Goal: Information Seeking & Learning: Learn about a topic

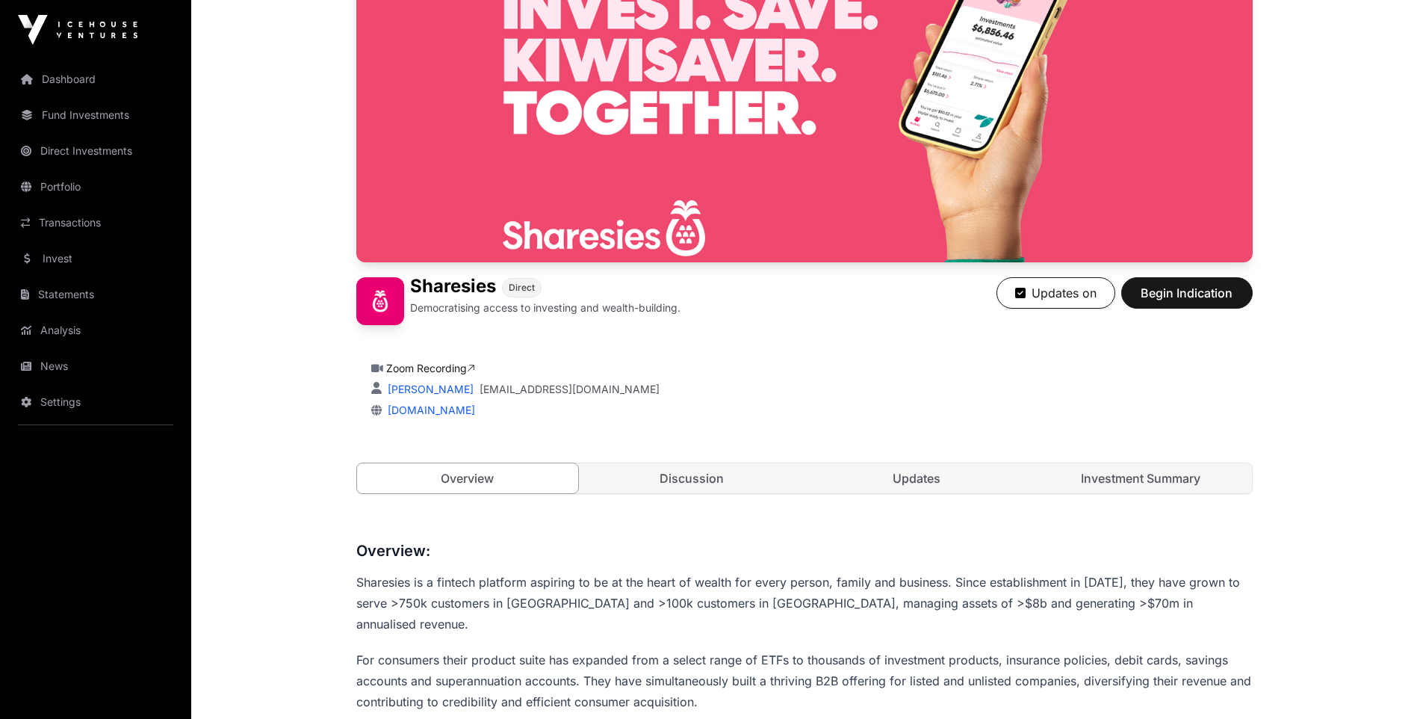
scroll to position [149, 0]
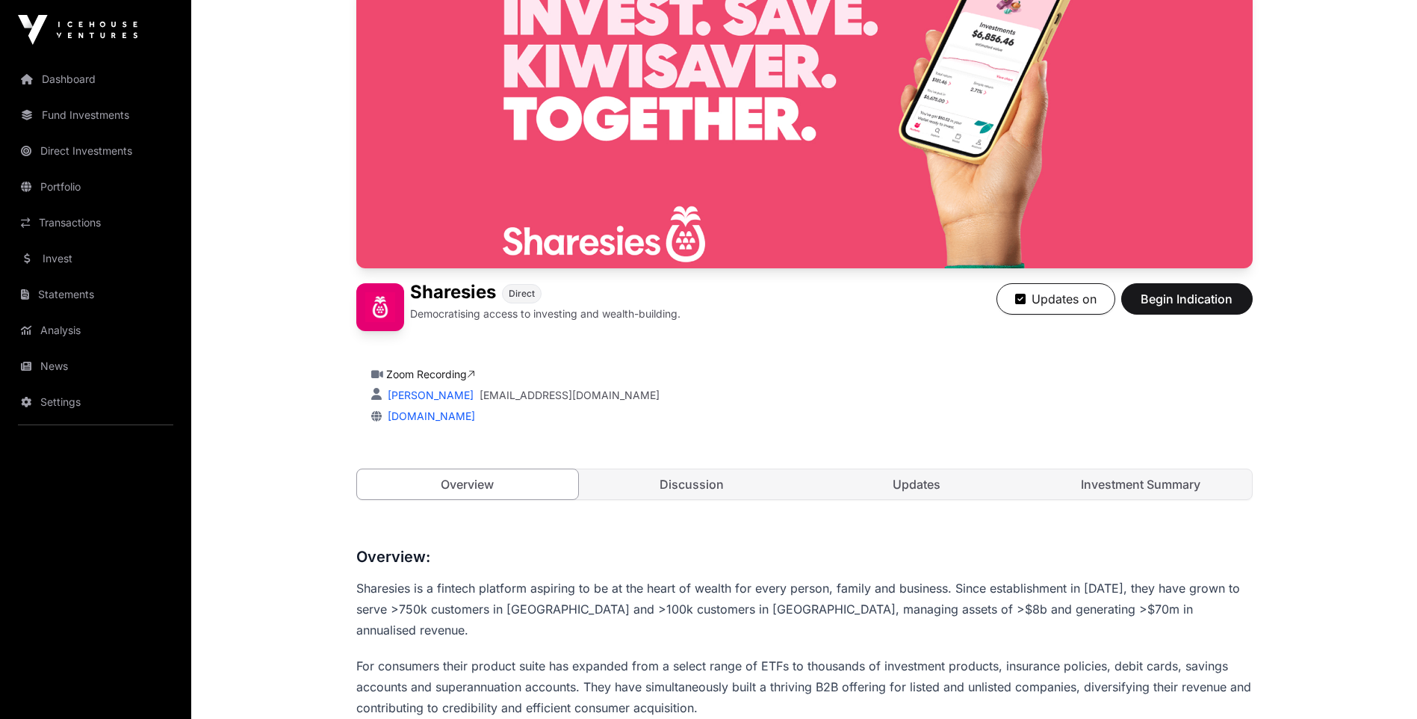
click at [1127, 480] on link "Investment Summary" at bounding box center [1141, 484] width 222 height 30
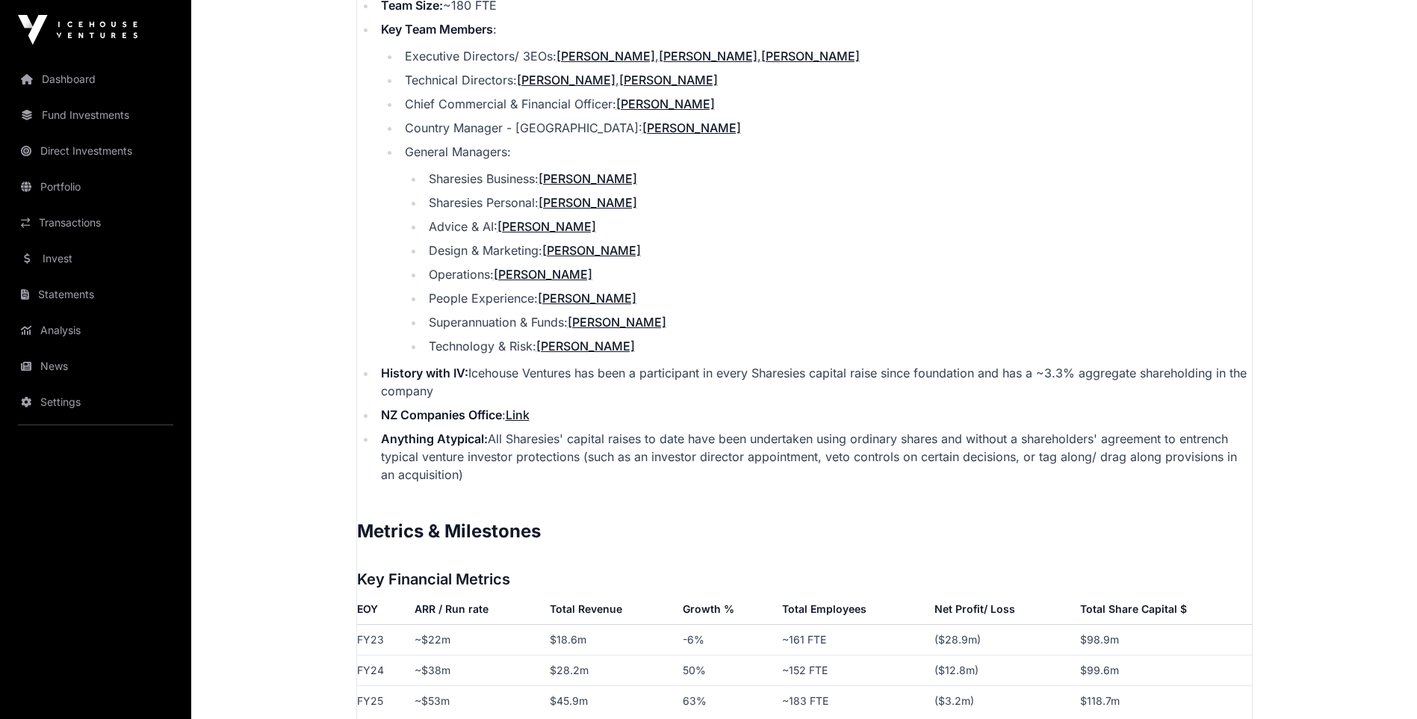
drag, startPoint x: 681, startPoint y: 207, endPoint x: 690, endPoint y: 207, distance: 9.0
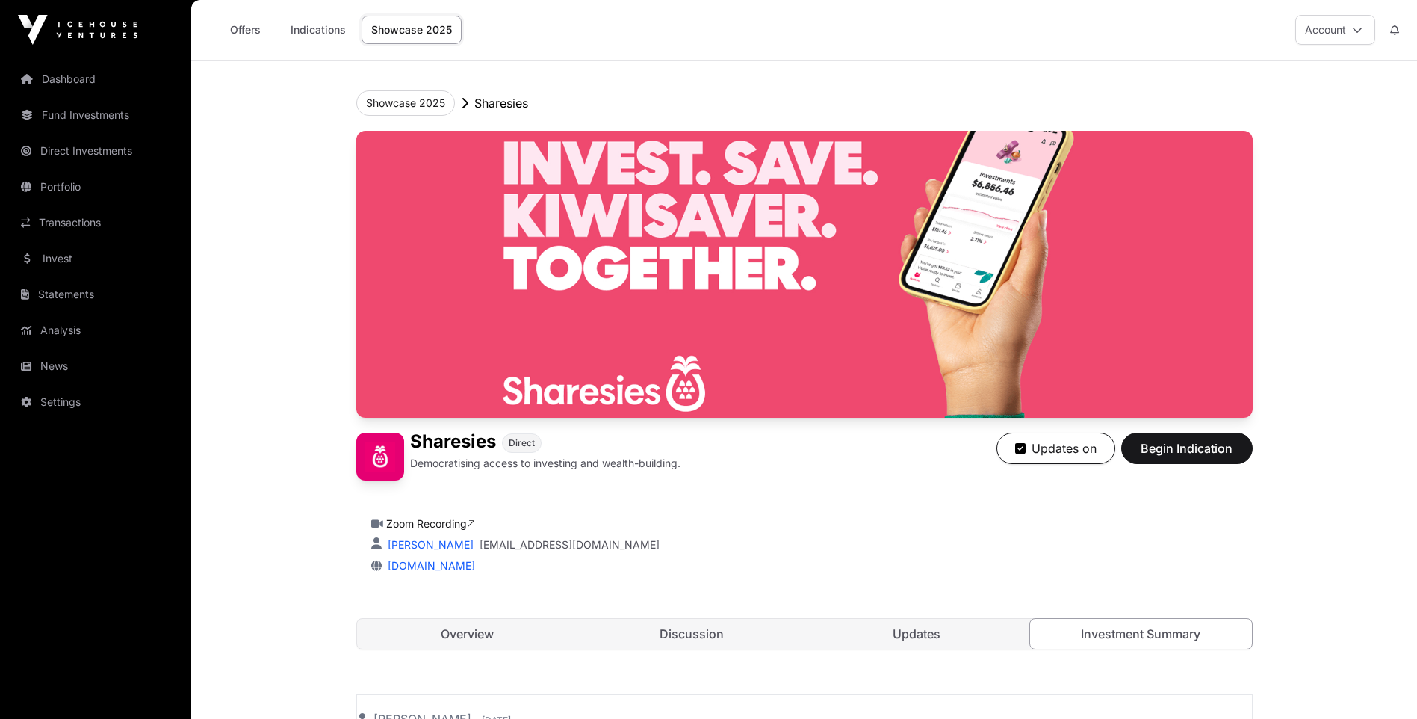
click at [474, 636] on link "Overview" at bounding box center [468, 634] width 222 height 30
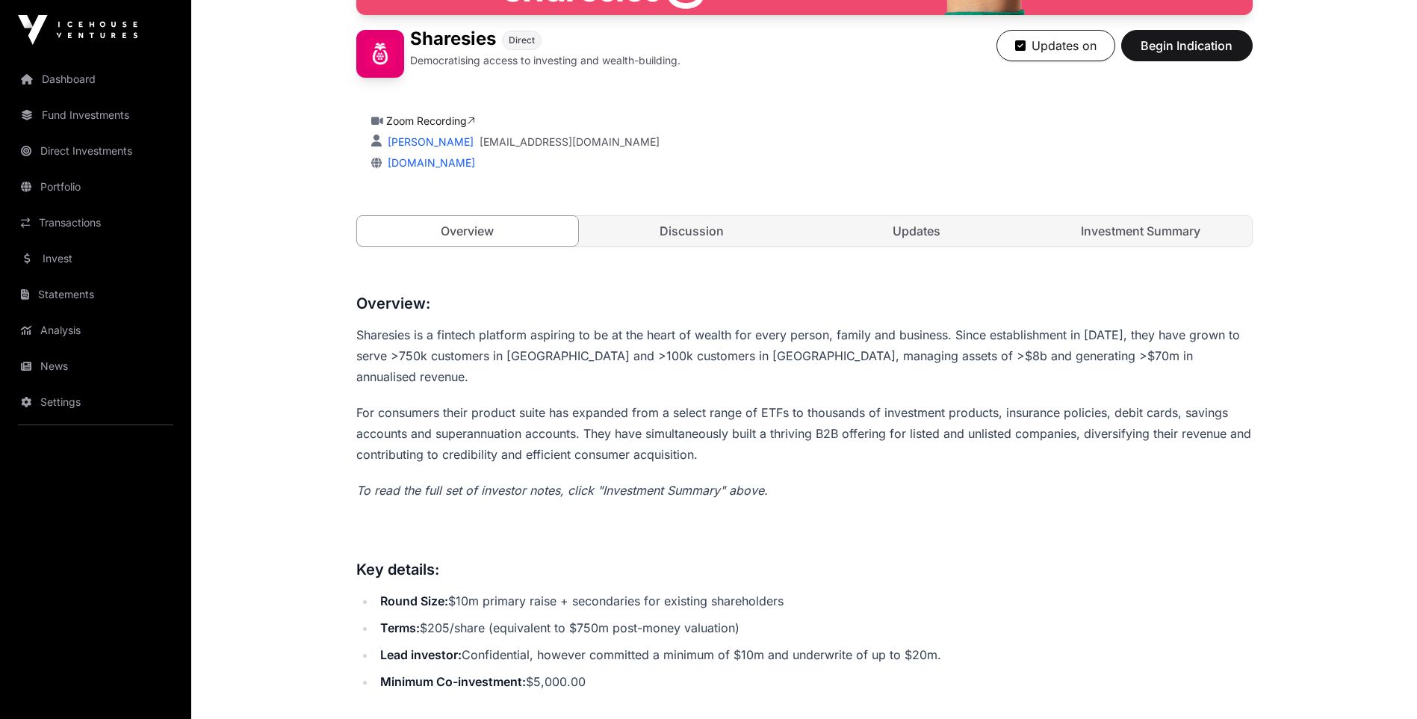
scroll to position [374, 0]
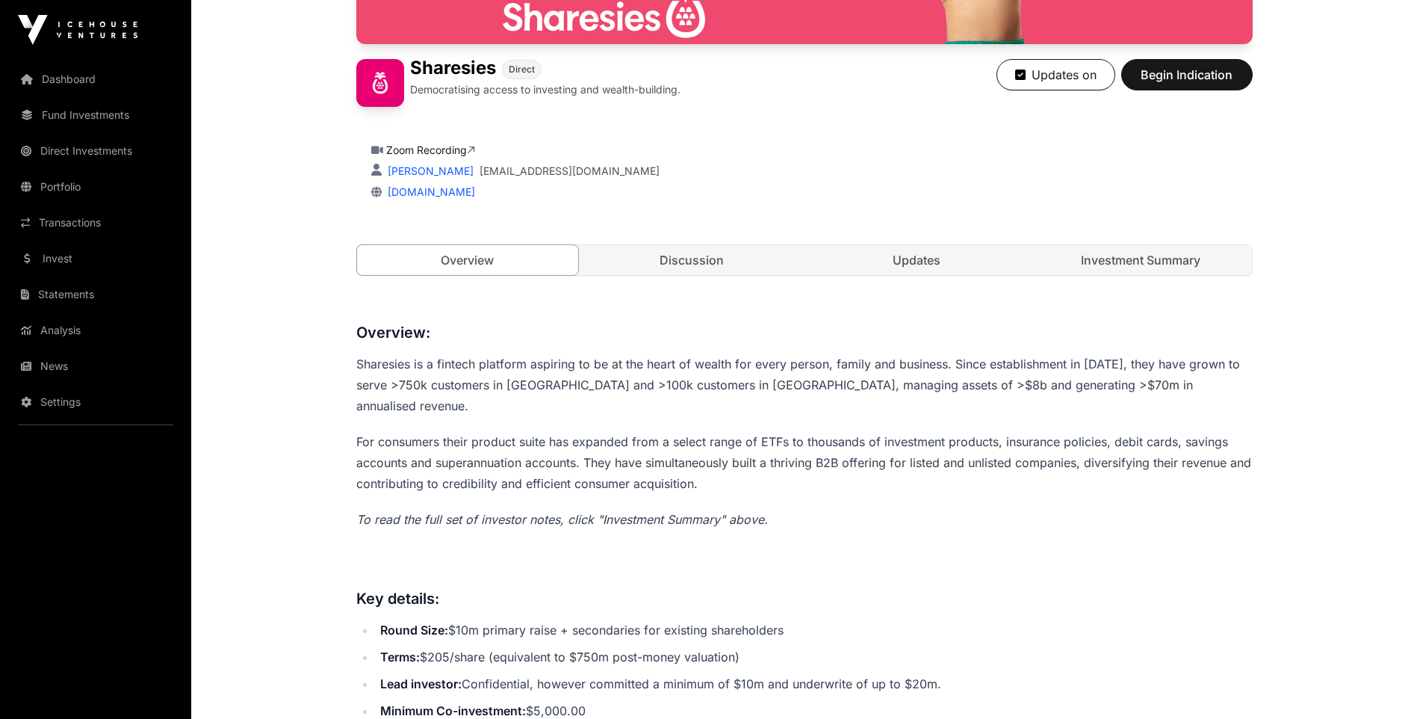
click at [687, 260] on link "Discussion" at bounding box center [692, 260] width 222 height 30
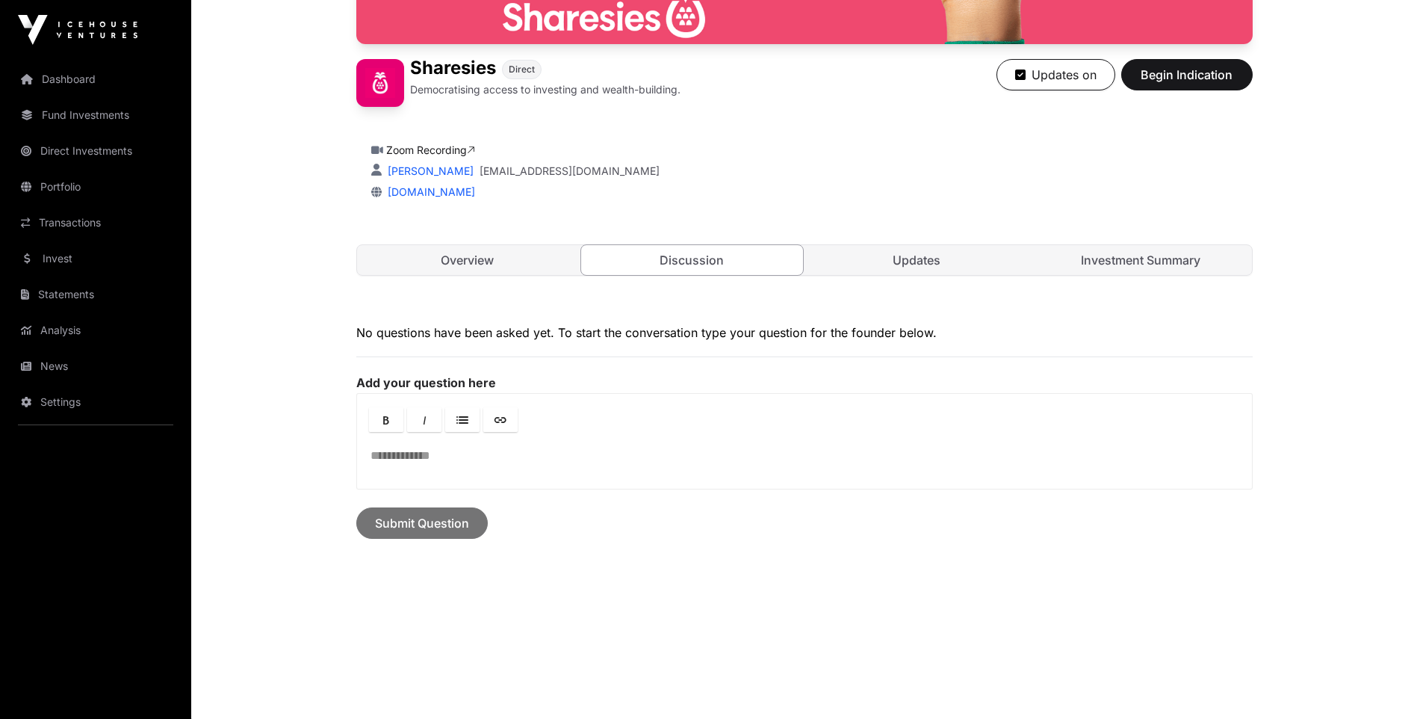
click at [917, 253] on link "Updates" at bounding box center [917, 260] width 222 height 30
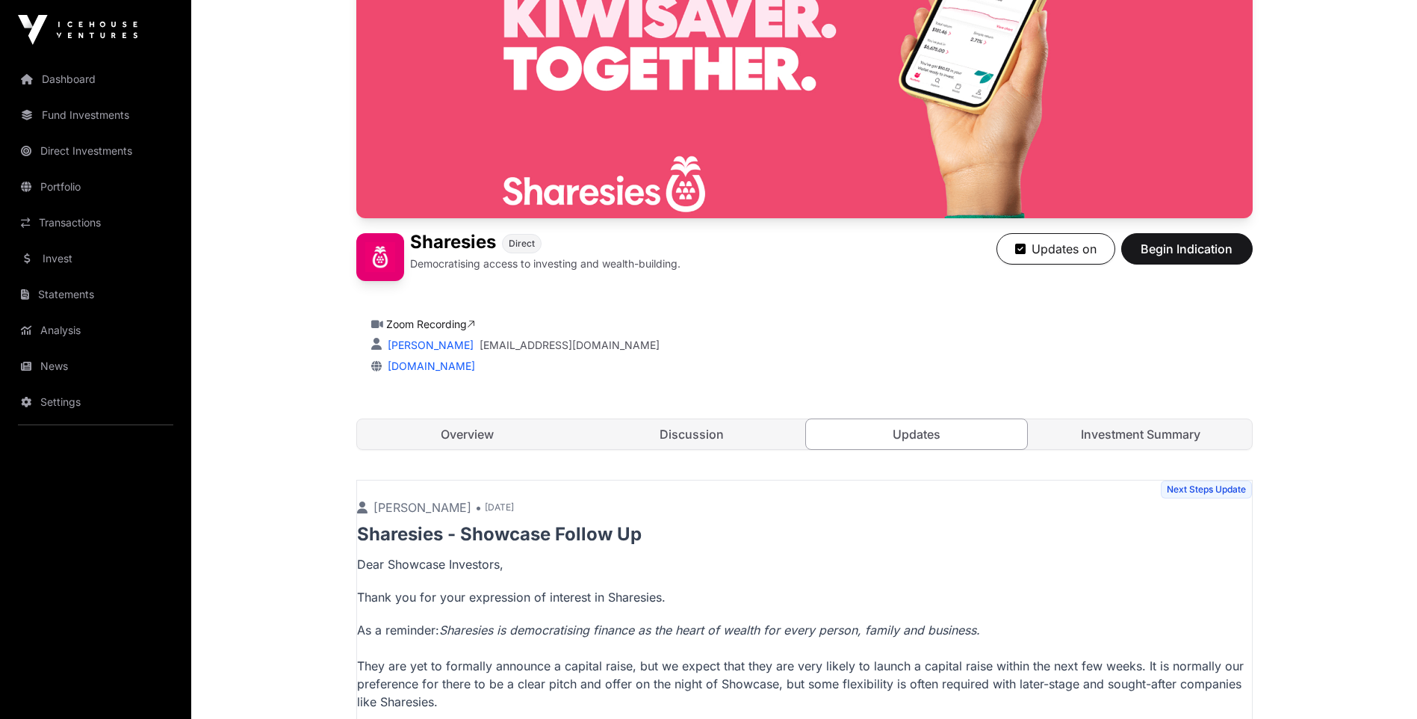
scroll to position [186, 0]
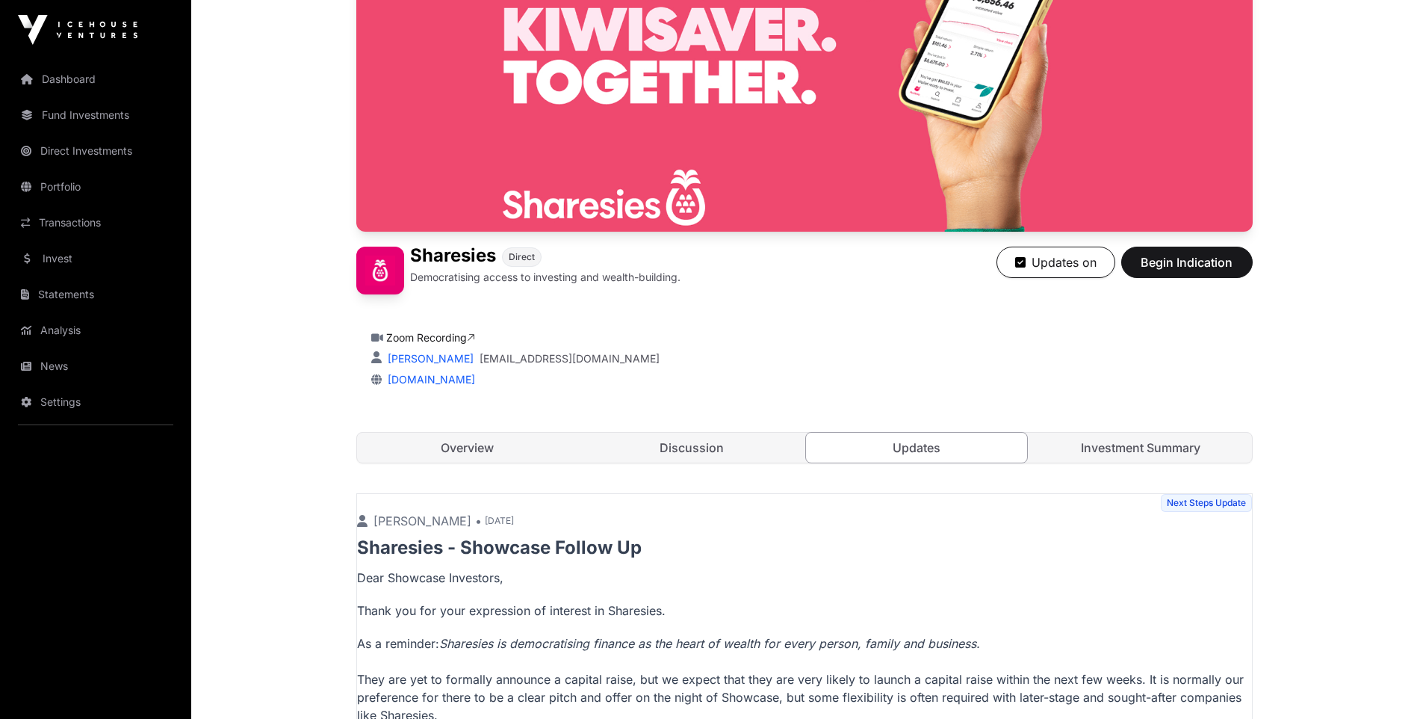
click at [1124, 441] on link "Investment Summary" at bounding box center [1141, 448] width 222 height 30
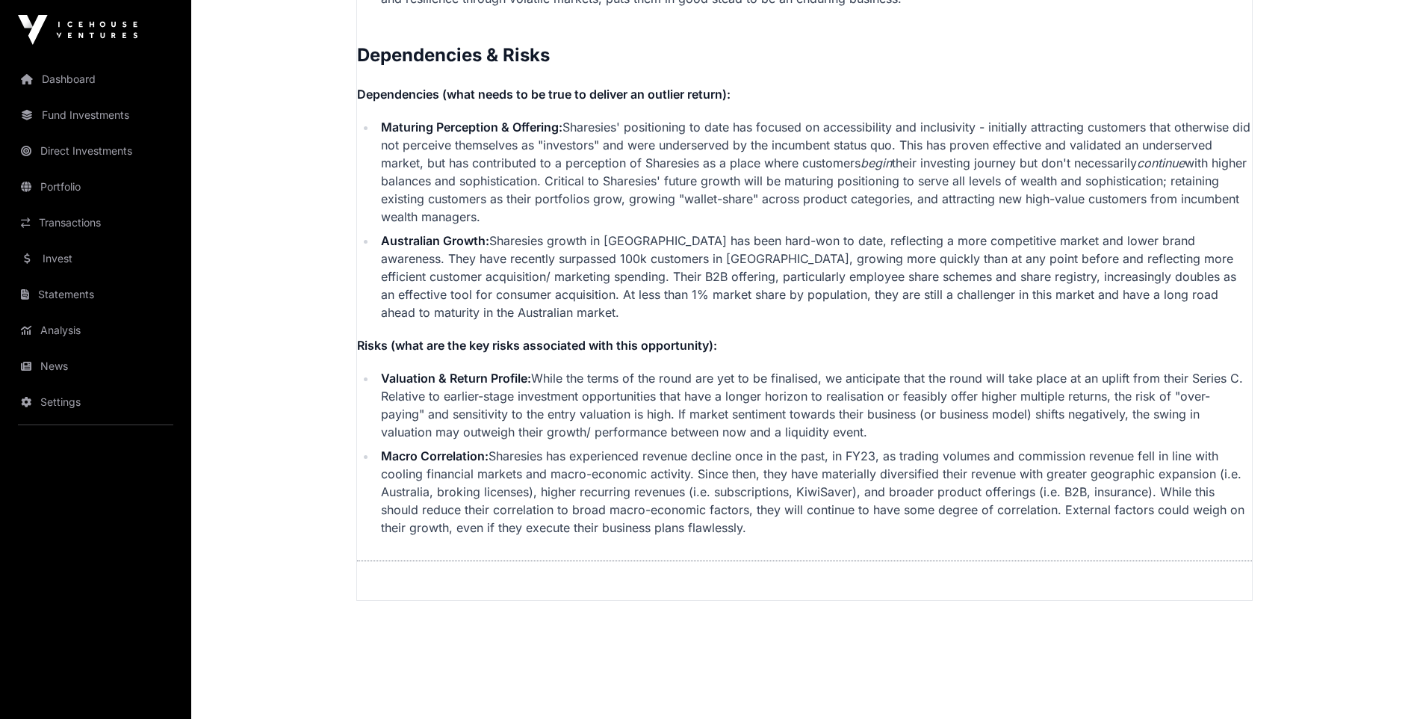
scroll to position [3728, 0]
